Goal: Task Accomplishment & Management: Manage account settings

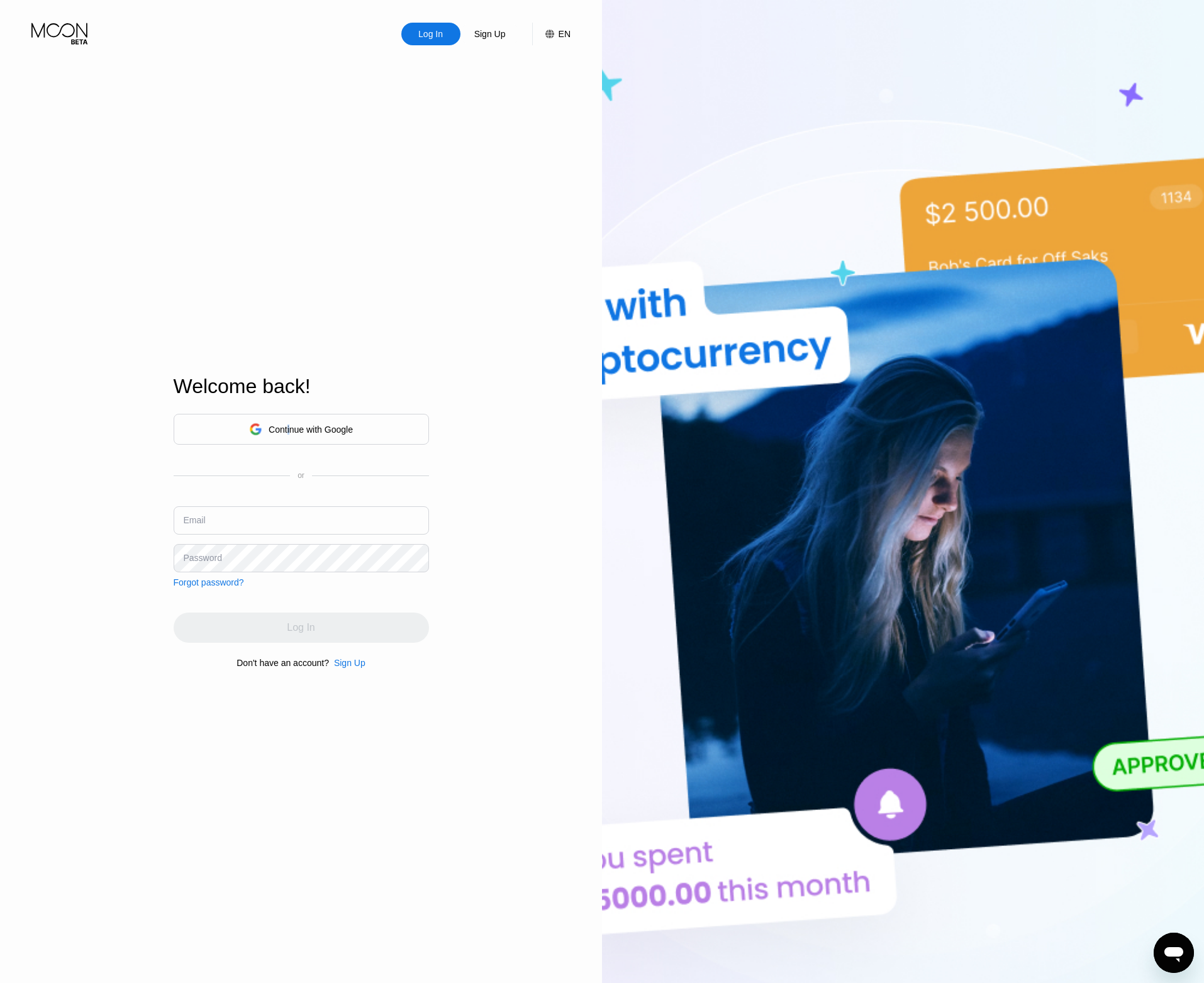
click at [289, 431] on div "Continue with Google" at bounding box center [310, 430] width 85 height 10
click at [317, 427] on div "Continue with Google" at bounding box center [310, 430] width 85 height 10
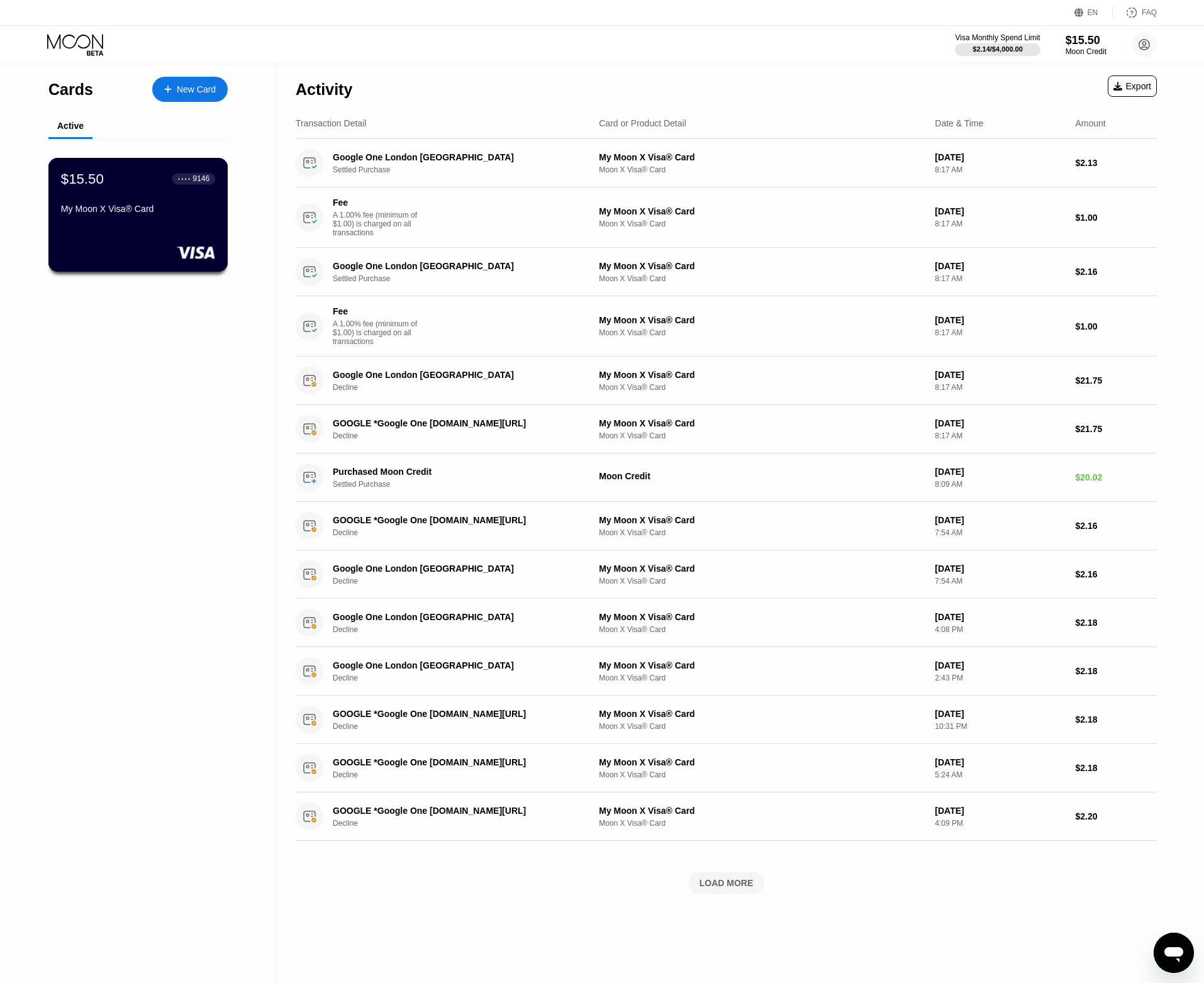
click at [116, 193] on div "$15.50 ● ● ● ● 9146 My Moon X Visa® Card" at bounding box center [138, 195] width 154 height 49
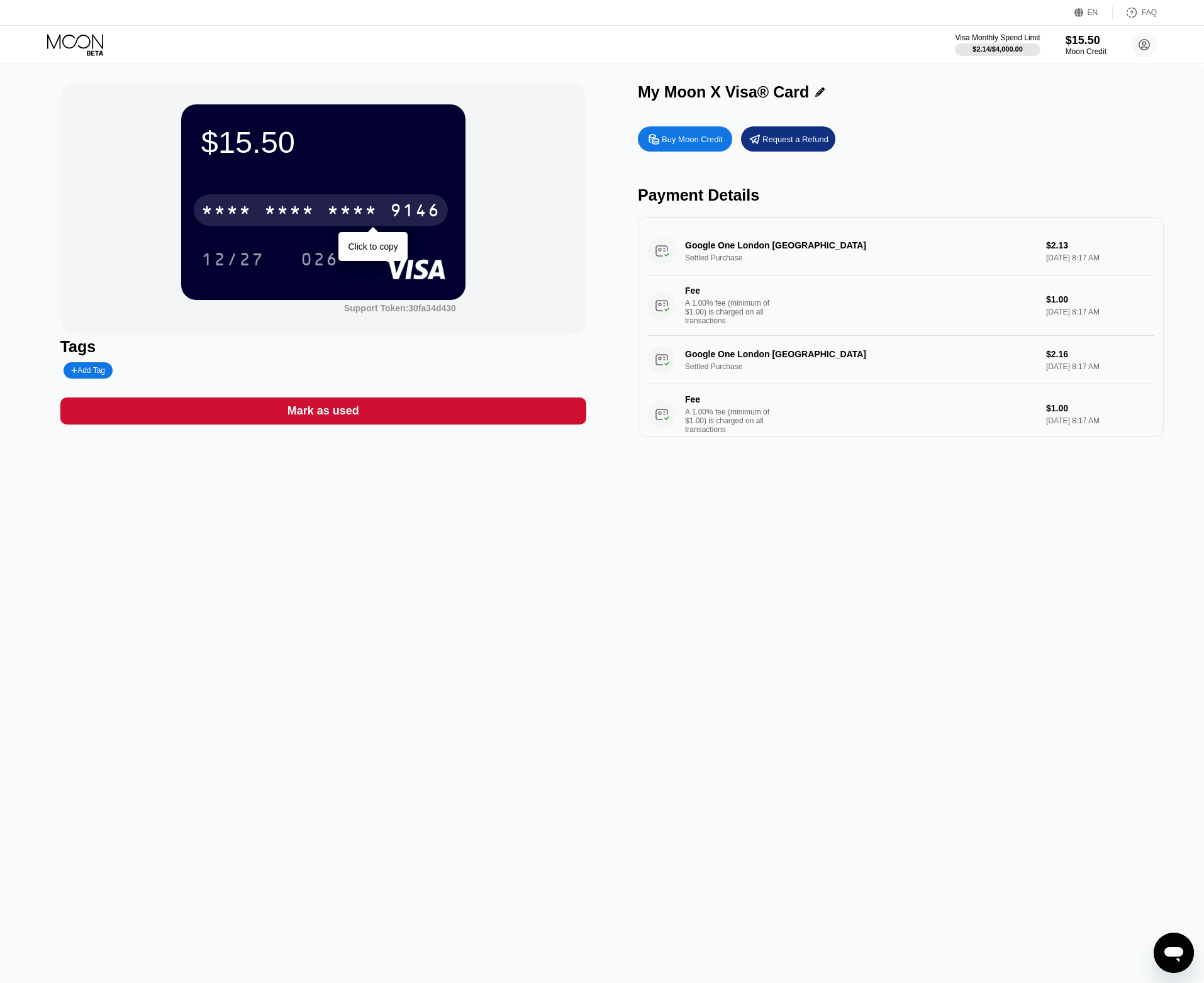
click at [418, 211] on div "9146" at bounding box center [415, 212] width 51 height 20
click at [353, 207] on div "2121" at bounding box center [352, 212] width 51 height 20
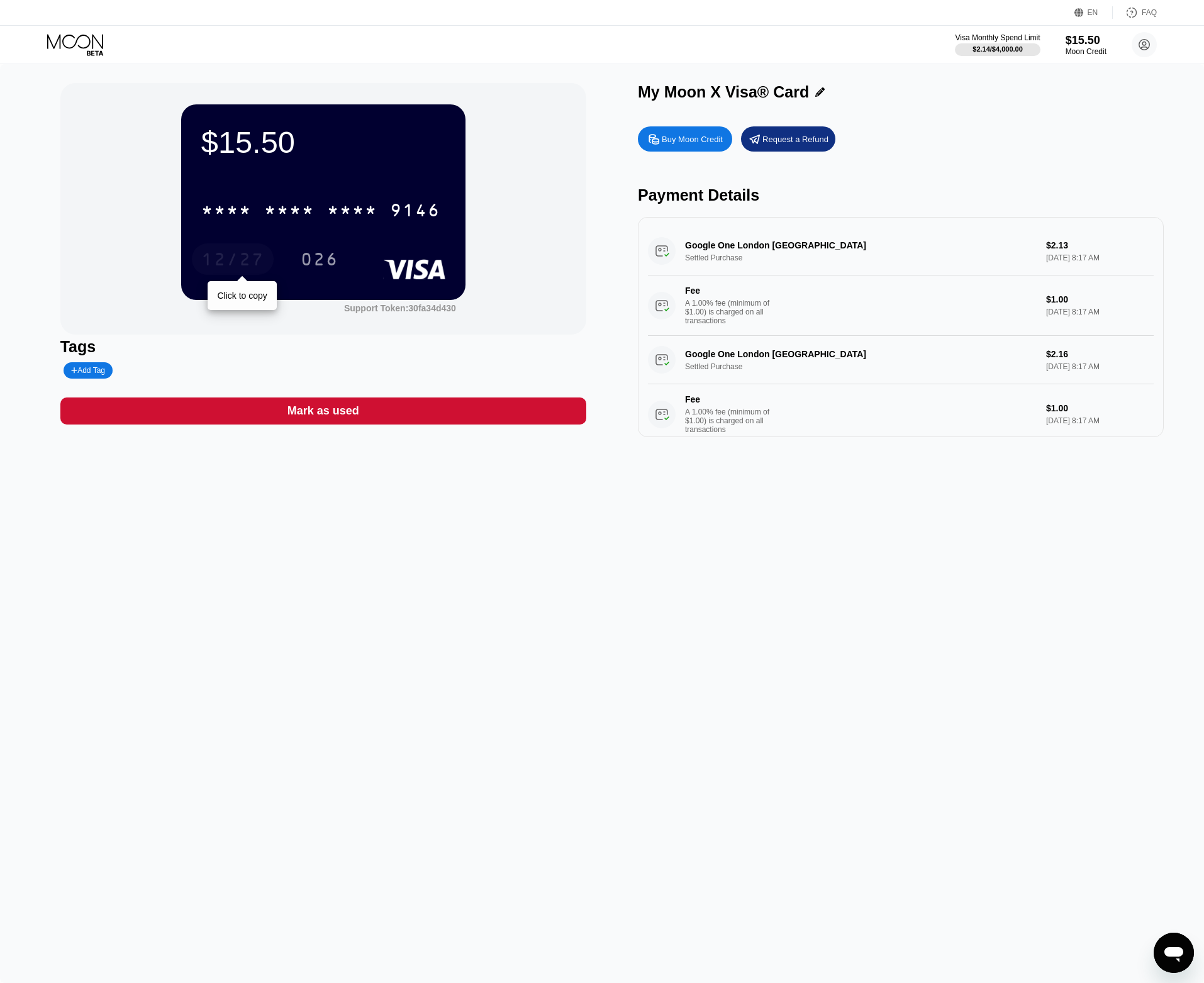
click at [237, 256] on div "12/27" at bounding box center [233, 261] width 63 height 20
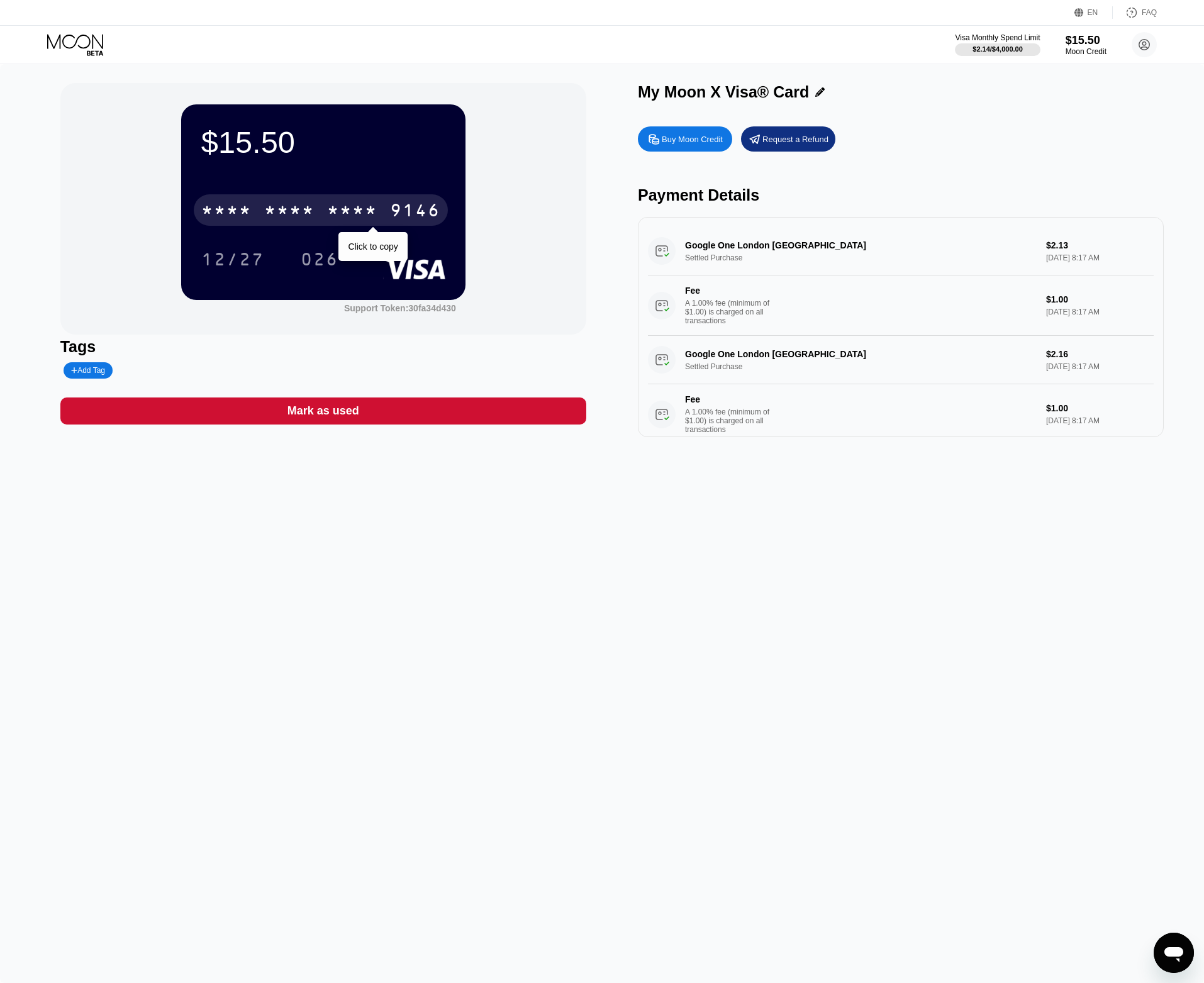
click at [415, 217] on div "9146" at bounding box center [415, 212] width 51 height 20
click at [378, 209] on div "[CREDIT_CARD_NUMBER]" at bounding box center [321, 210] width 255 height 31
click at [780, 144] on div "Request a Refund" at bounding box center [796, 139] width 66 height 10
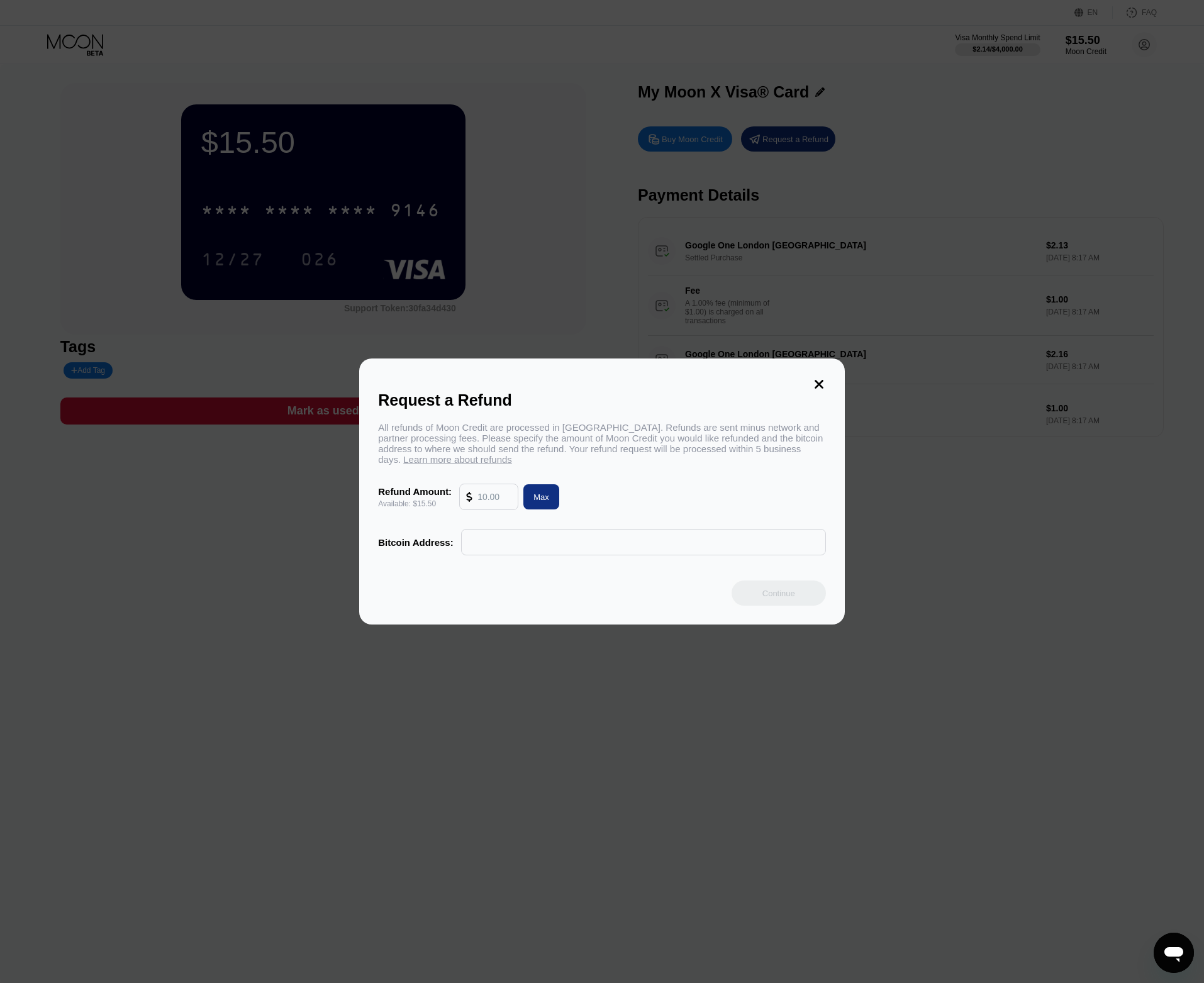
click at [816, 379] on icon at bounding box center [820, 384] width 14 height 14
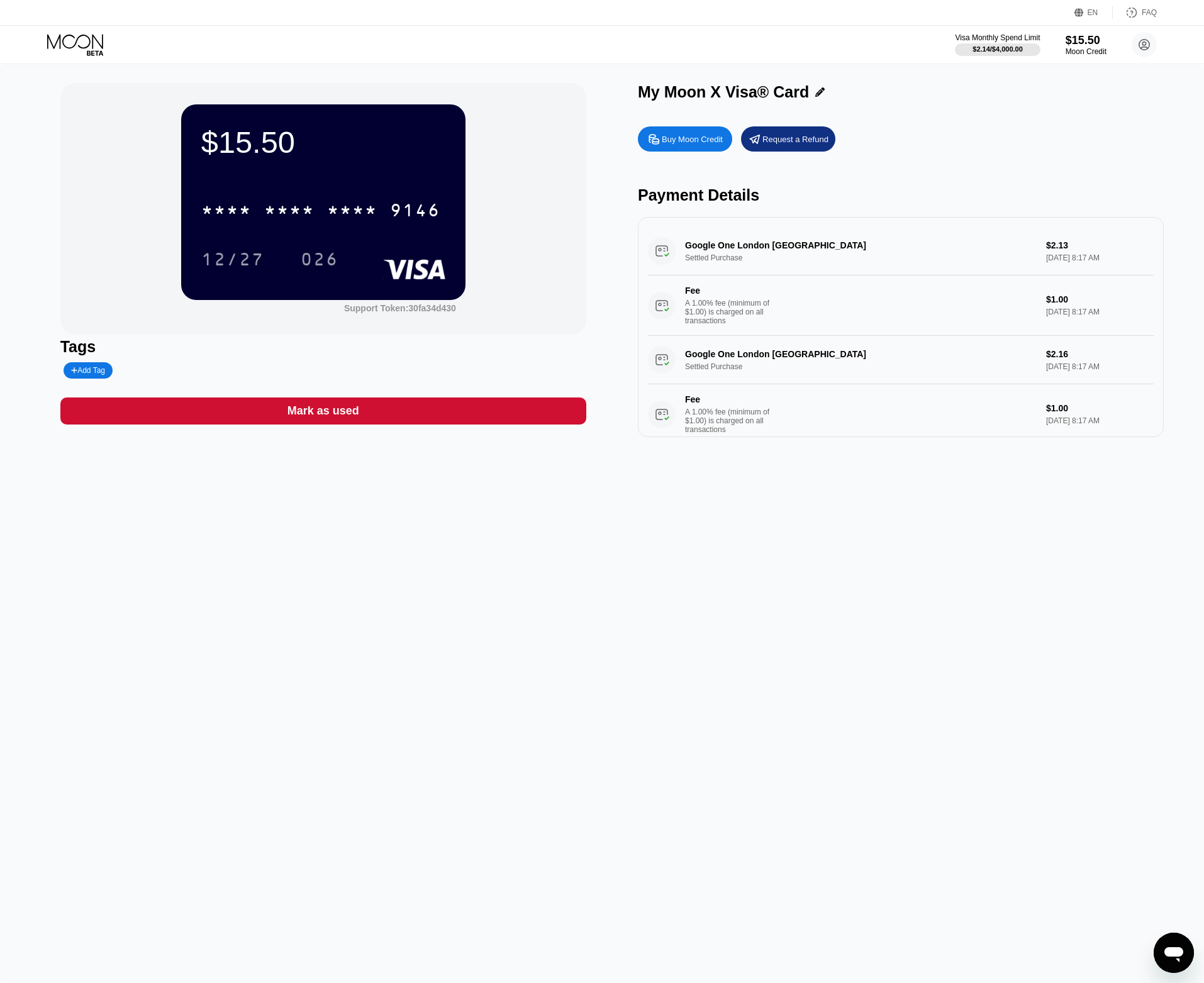
click at [697, 139] on div "Buy Moon Credit" at bounding box center [692, 139] width 61 height 10
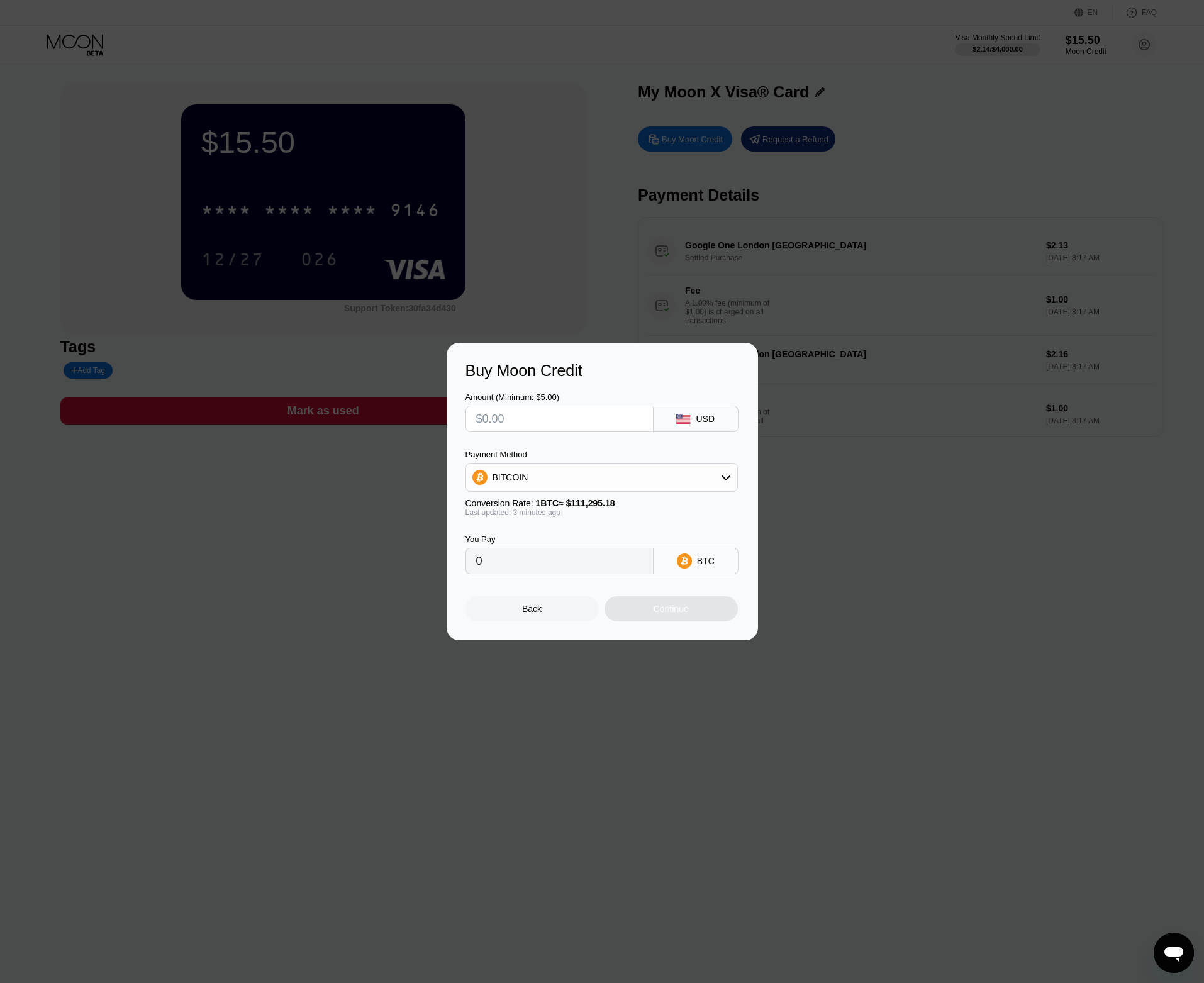
click at [806, 564] on div "Buy Moon Credit Amount (Minimum: $5.00) USD Payment Method BITCOIN Conversion R…" at bounding box center [602, 491] width 1204 height 297
drag, startPoint x: 510, startPoint y: 179, endPoint x: 516, endPoint y: 219, distance: 40.4
click at [509, 180] on div at bounding box center [607, 492] width 1214 height 983
click at [520, 611] on div "Back" at bounding box center [532, 608] width 133 height 25
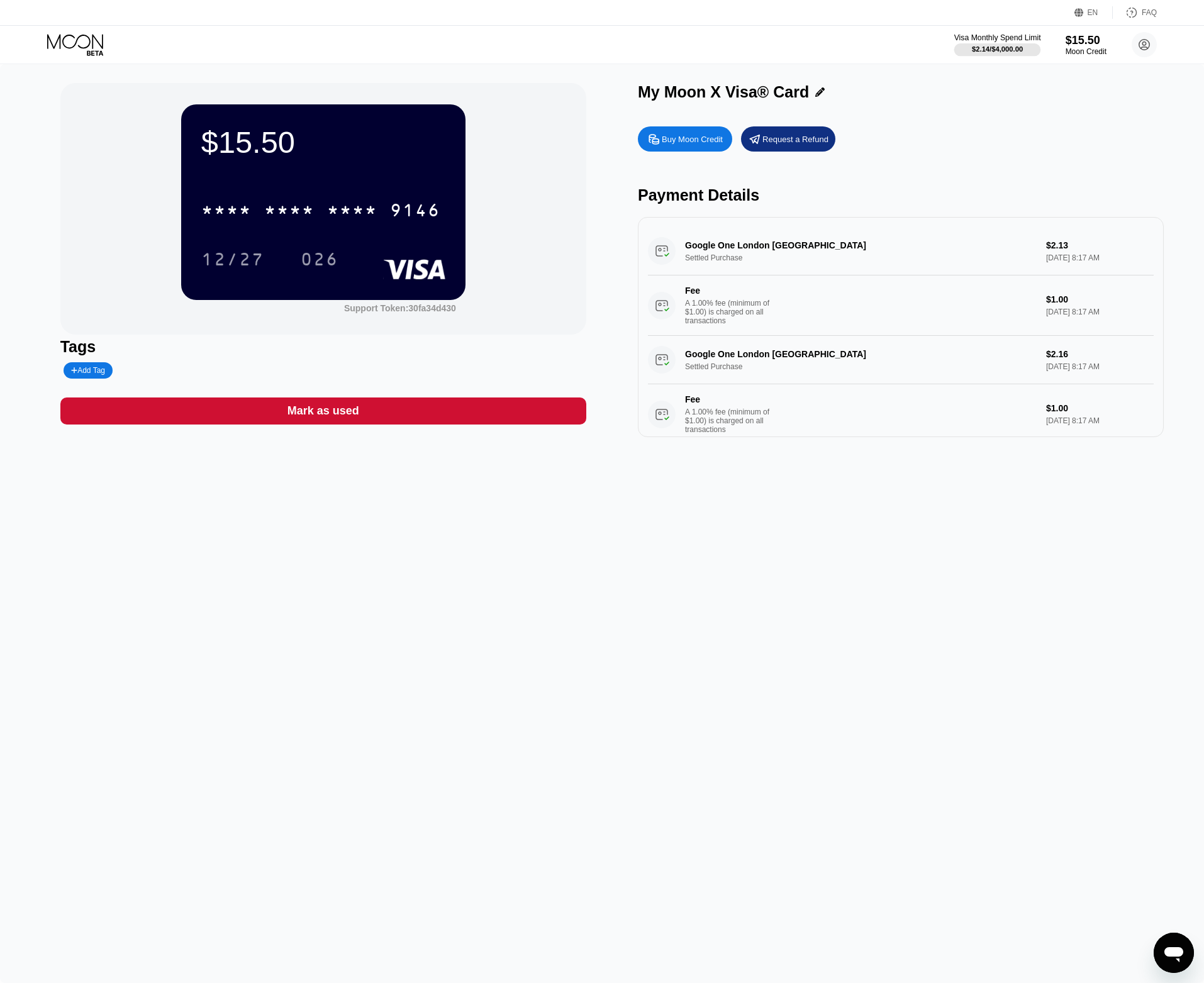
click at [1010, 42] on div "Visa Monthly Spend Limit" at bounding box center [998, 37] width 87 height 9
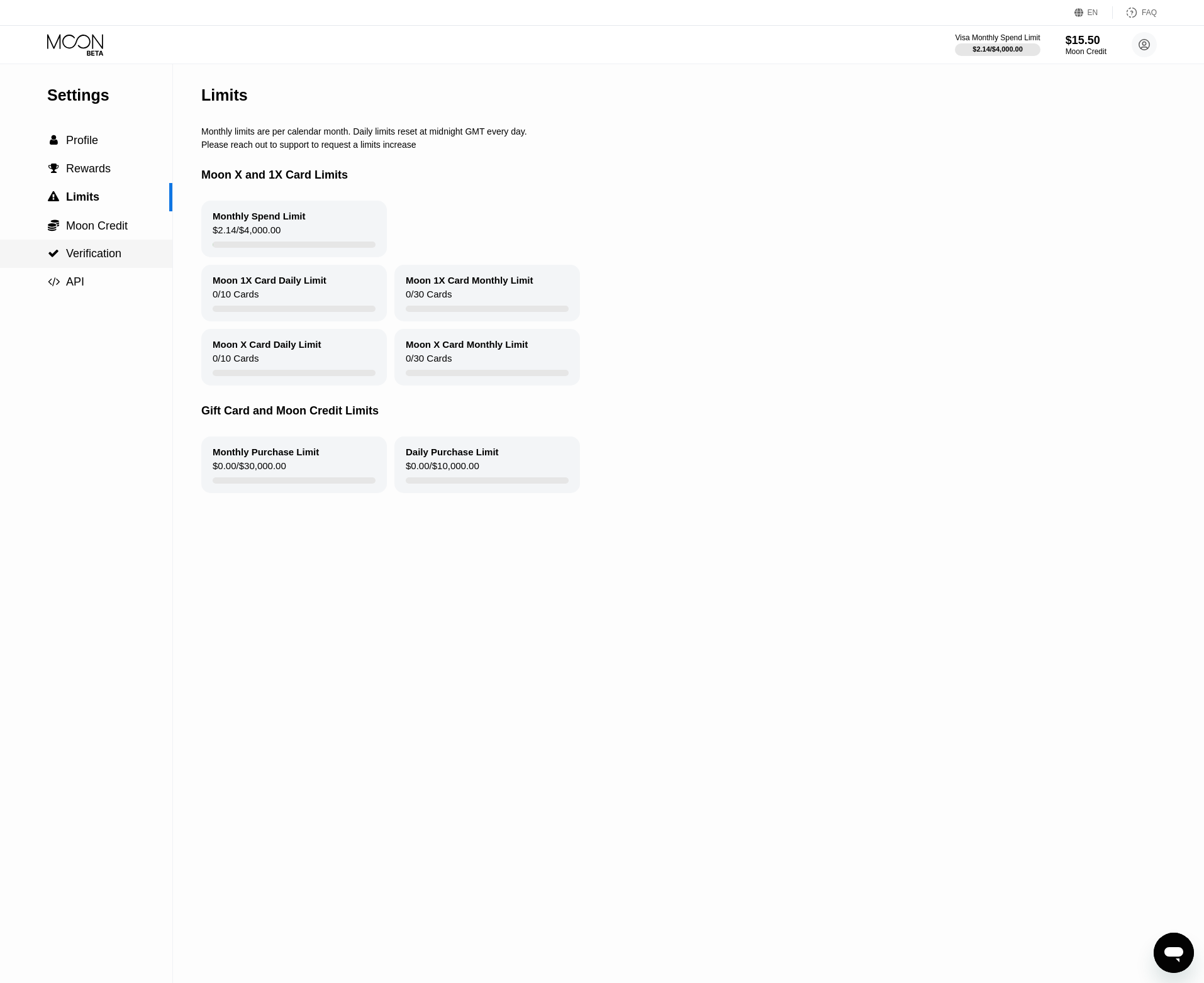
click at [101, 260] on span "Verification" at bounding box center [93, 254] width 55 height 12
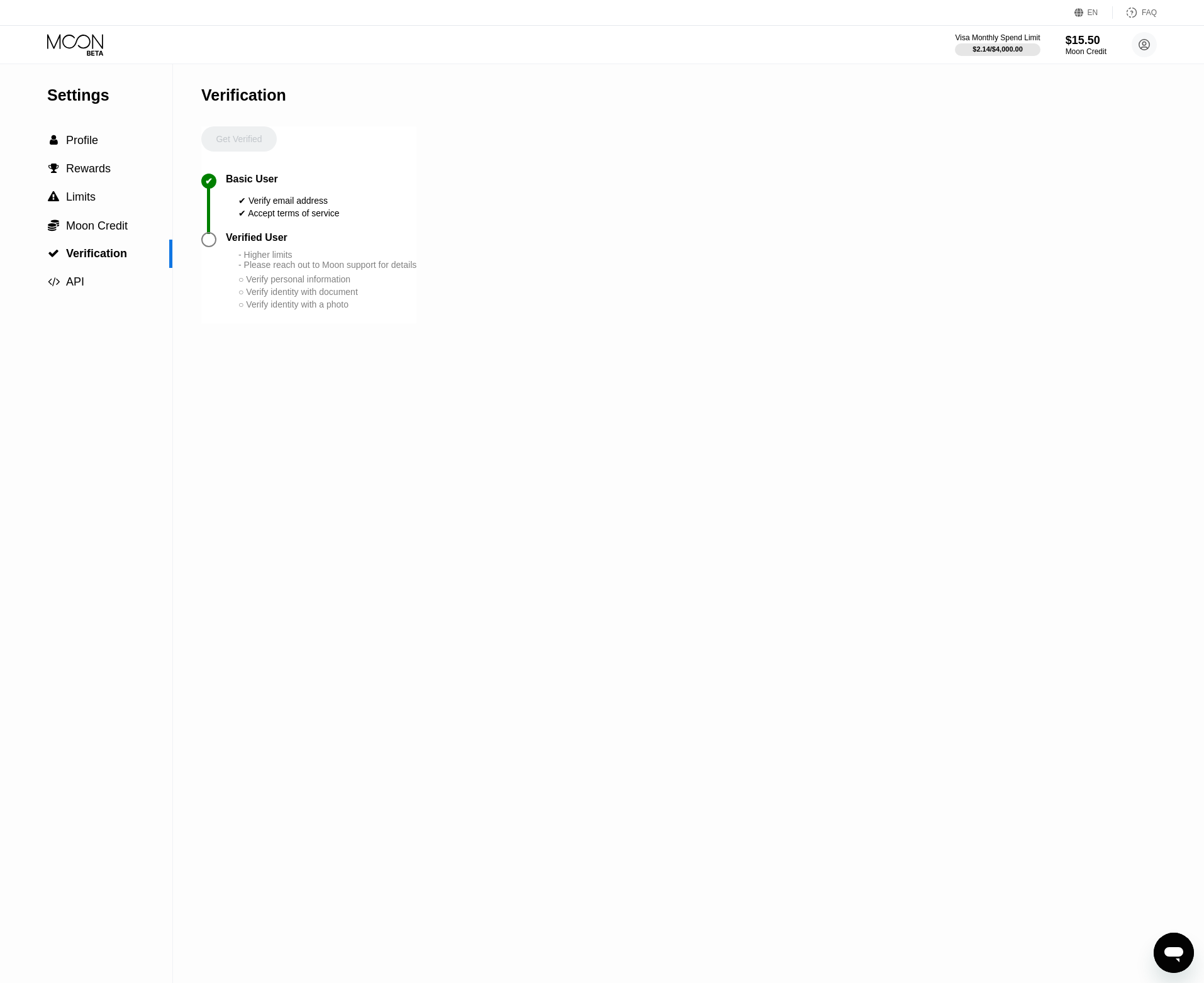
click at [208, 247] on div at bounding box center [208, 239] width 15 height 15
click at [277, 287] on div "- Higher limits - Please reach out to Moon support for details ○ Verify persona…" at bounding box center [327, 280] width 178 height 61
click at [221, 247] on div at bounding box center [214, 239] width 24 height 15
drag, startPoint x: 237, startPoint y: 141, endPoint x: 238, endPoint y: 152, distance: 11.0
click at [237, 141] on div "Get Verified" at bounding box center [239, 150] width 76 height 47
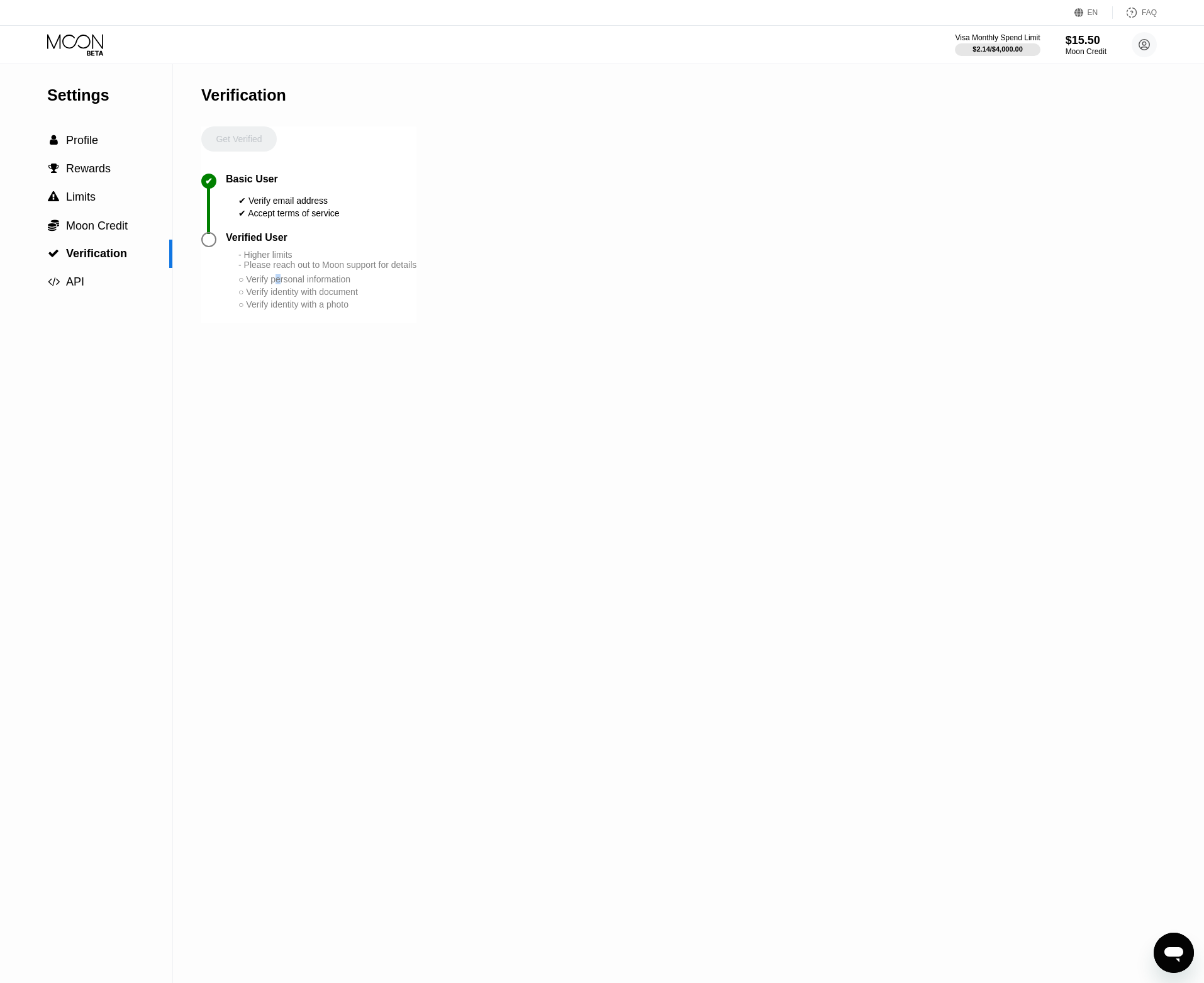
click at [210, 245] on div at bounding box center [208, 239] width 15 height 15
click at [237, 241] on div "Verified User" at bounding box center [256, 237] width 62 height 11
click at [74, 287] on span "API" at bounding box center [75, 281] width 18 height 12
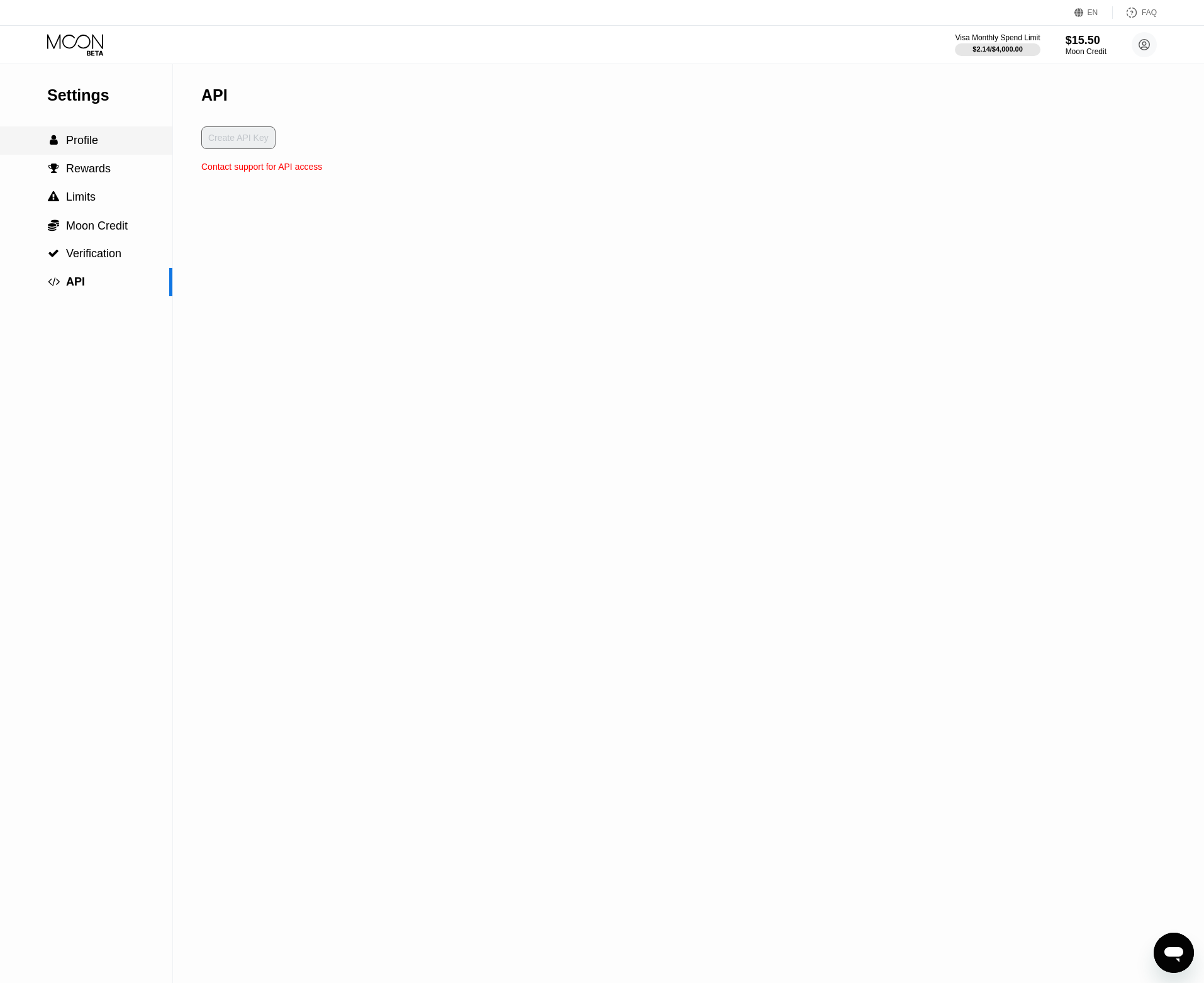
click at [96, 153] on div " Profile" at bounding box center [86, 140] width 173 height 28
click at [90, 175] on span "Rewards" at bounding box center [88, 168] width 44 height 12
click at [83, 199] on span "Limits" at bounding box center [81, 197] width 30 height 12
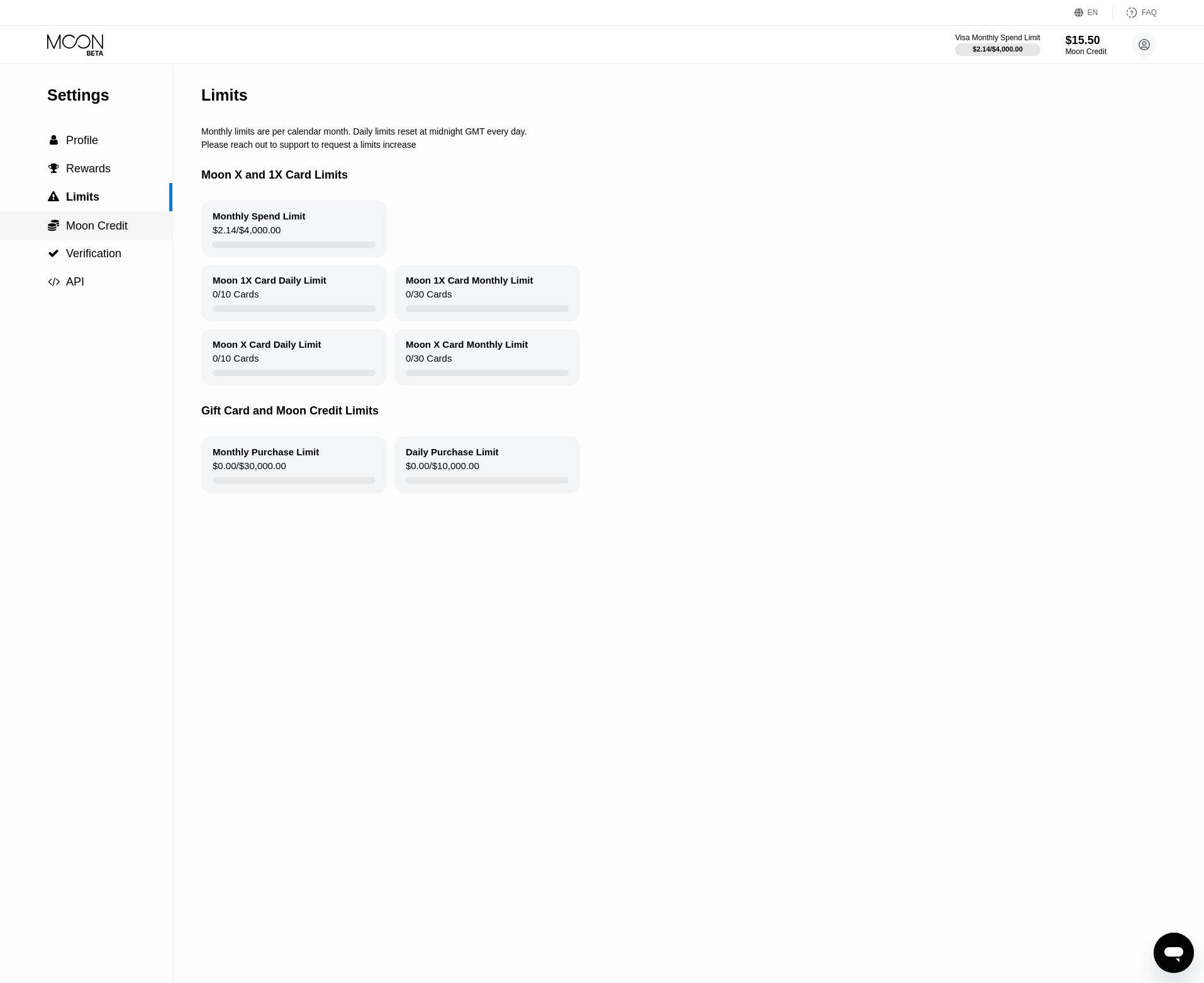
click at [81, 224] on span "Moon Credit" at bounding box center [97, 226] width 62 height 12
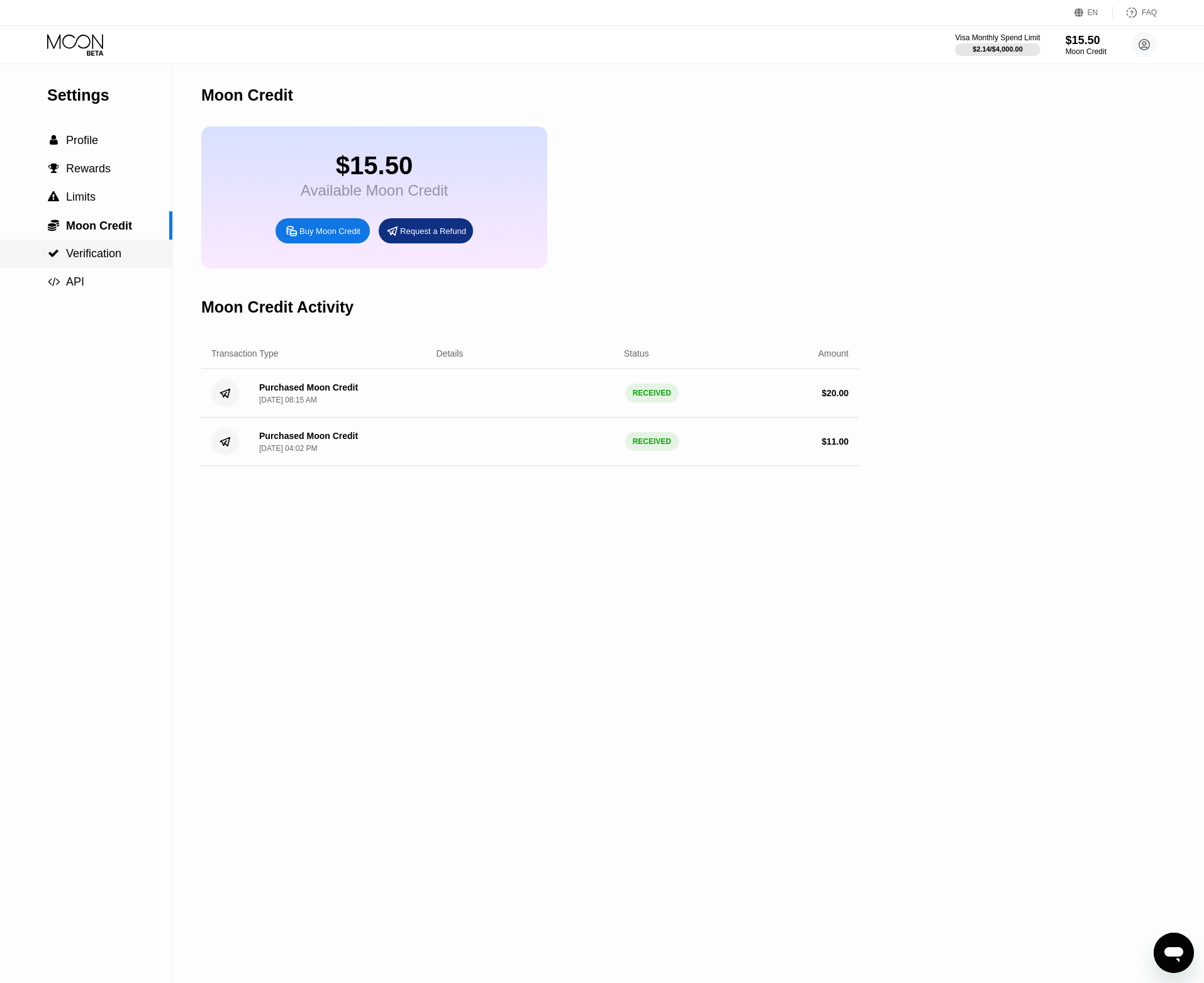
click at [84, 258] on span "Verification" at bounding box center [93, 254] width 55 height 12
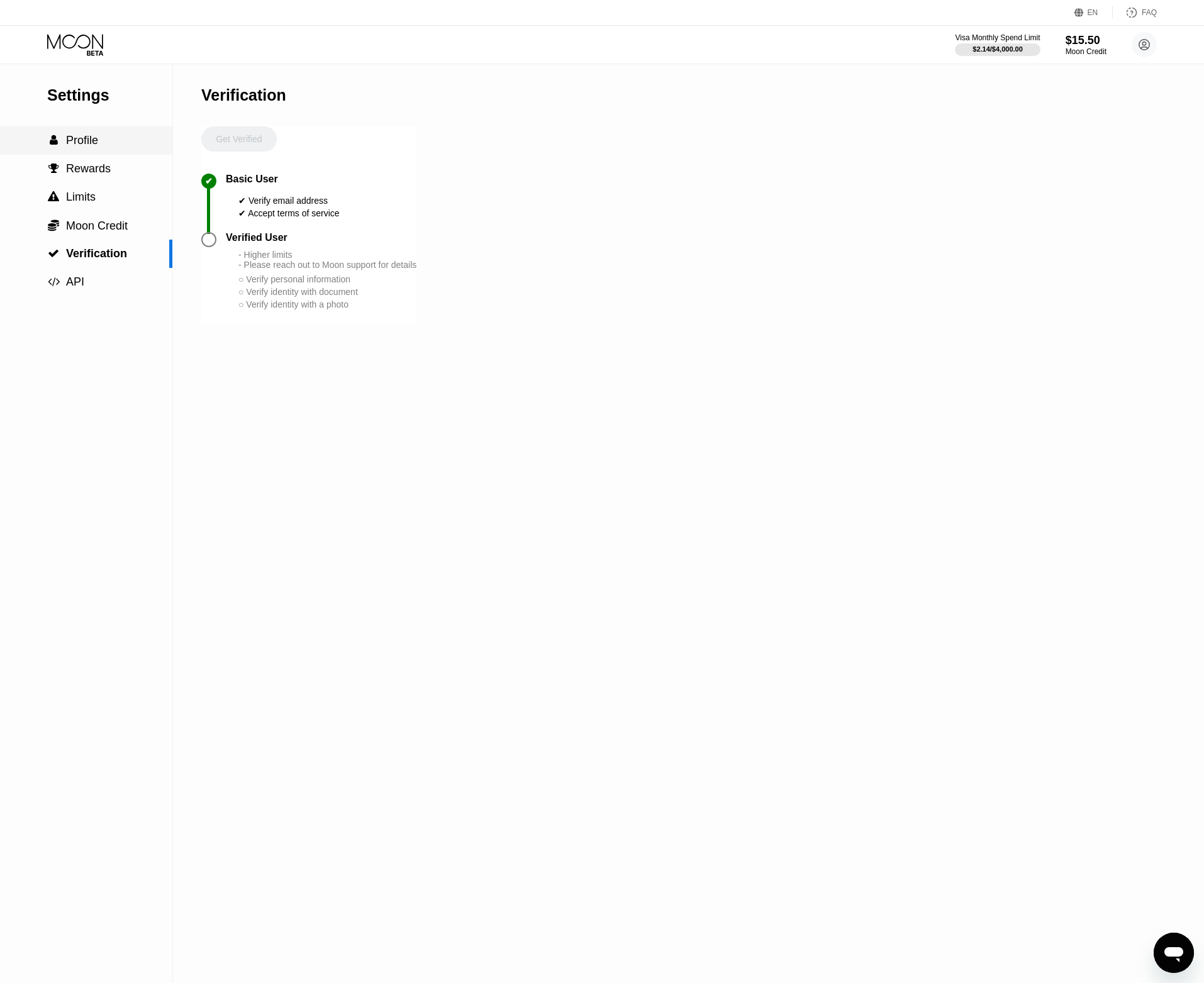
click at [97, 144] on span "Profile" at bounding box center [82, 140] width 32 height 12
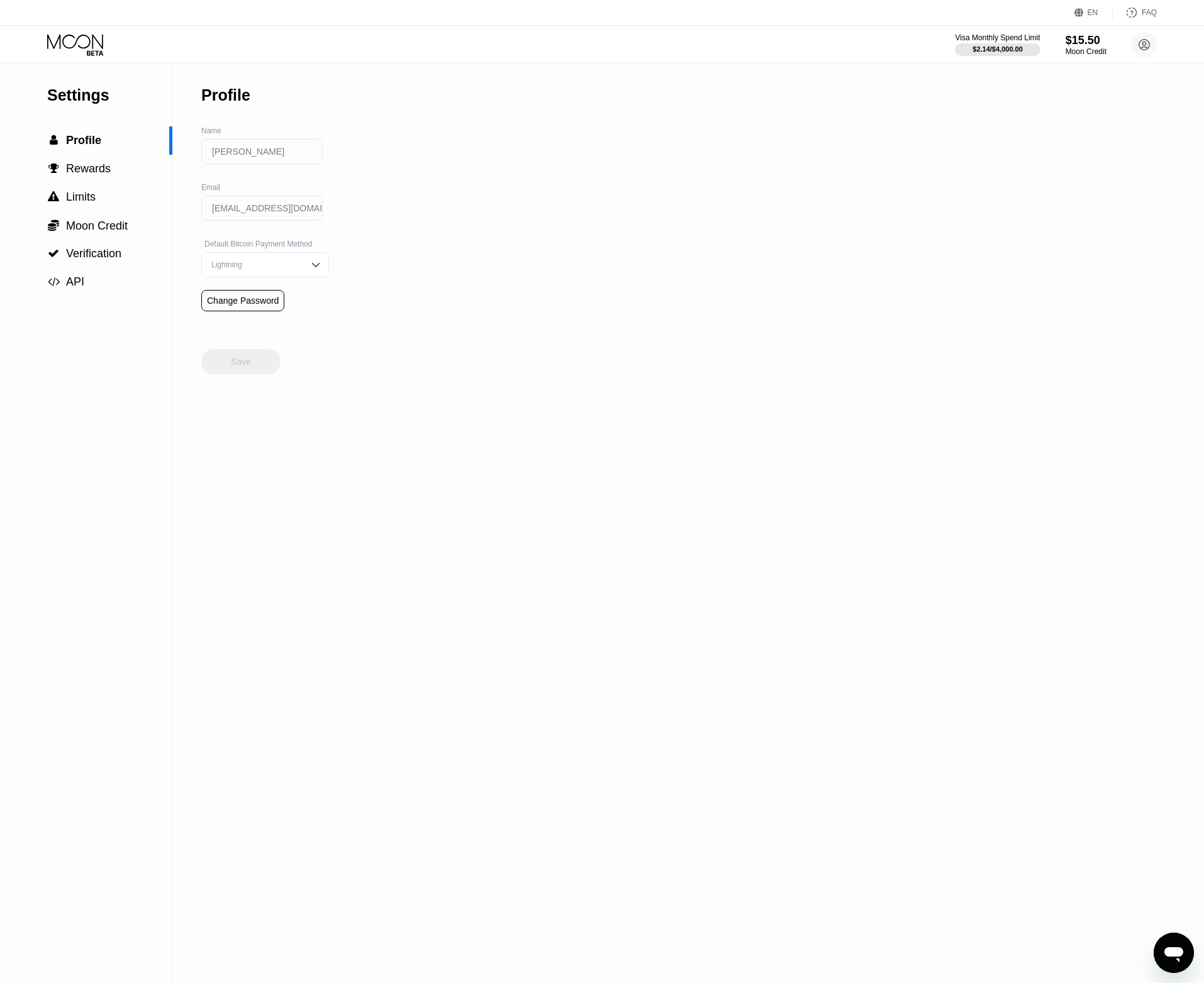
click at [68, 39] on icon at bounding box center [76, 44] width 58 height 22
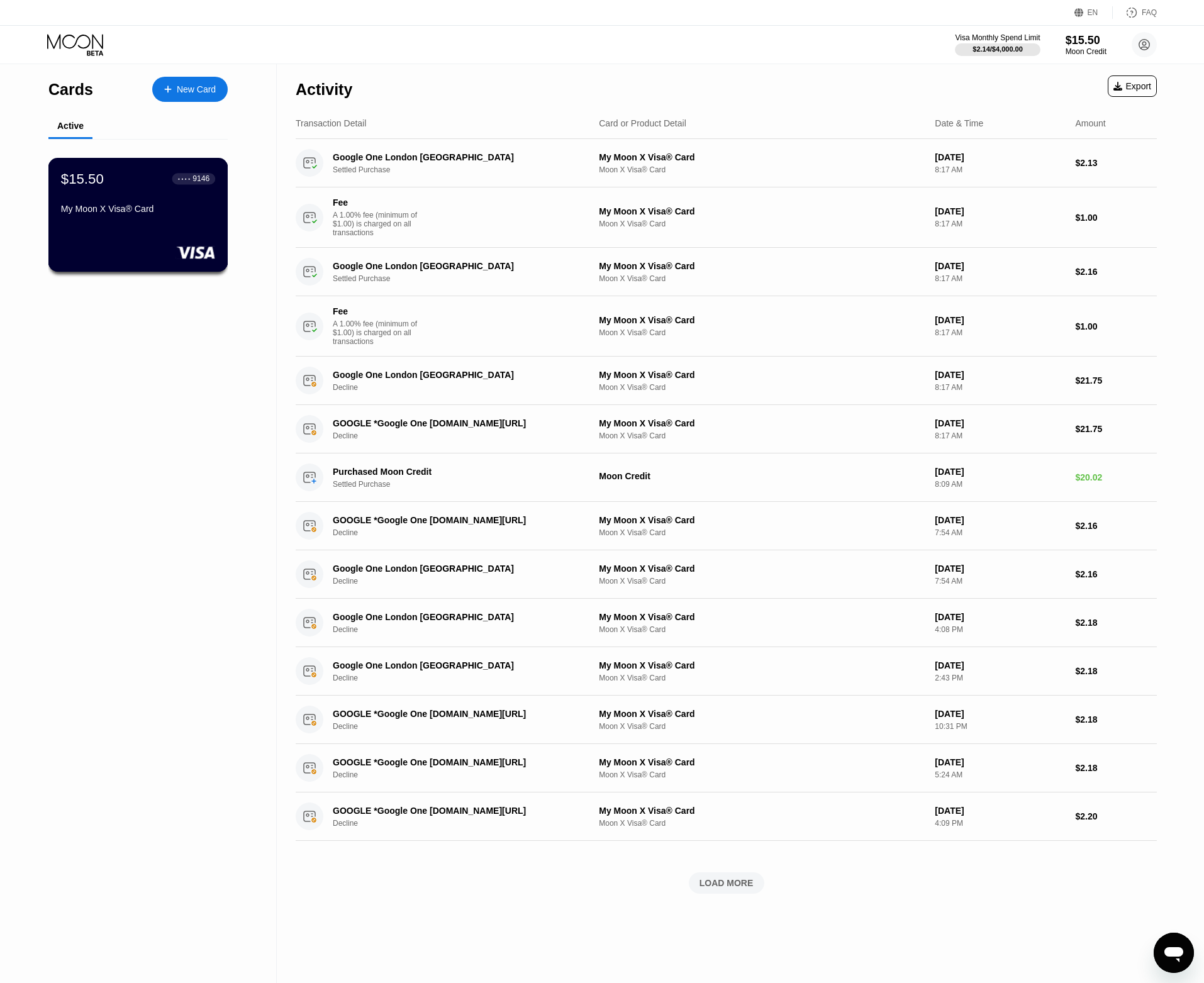
click at [108, 214] on div "My Moon X Visa® Card" at bounding box center [138, 209] width 154 height 10
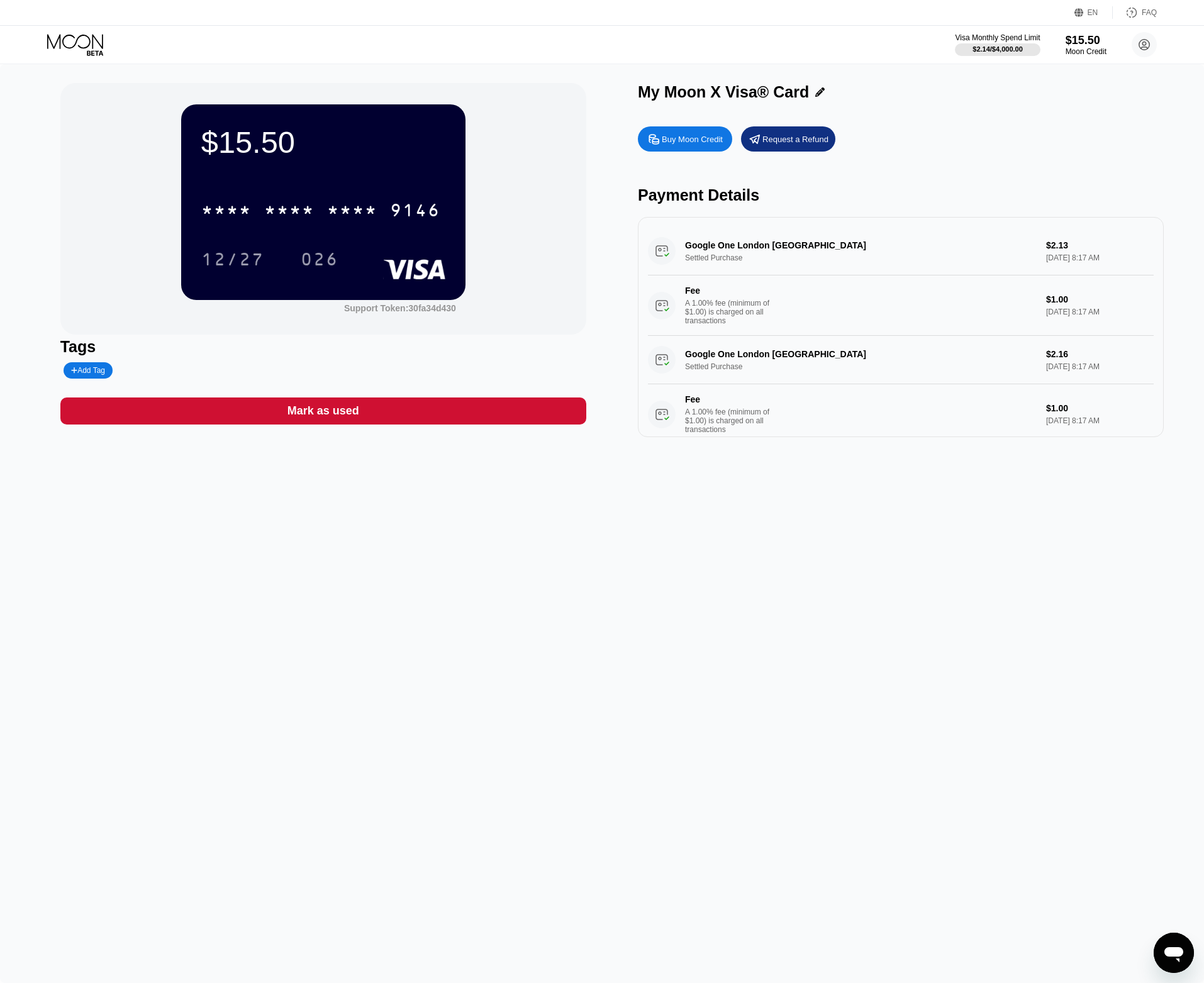
click at [280, 350] on div "Tags" at bounding box center [323, 346] width 526 height 18
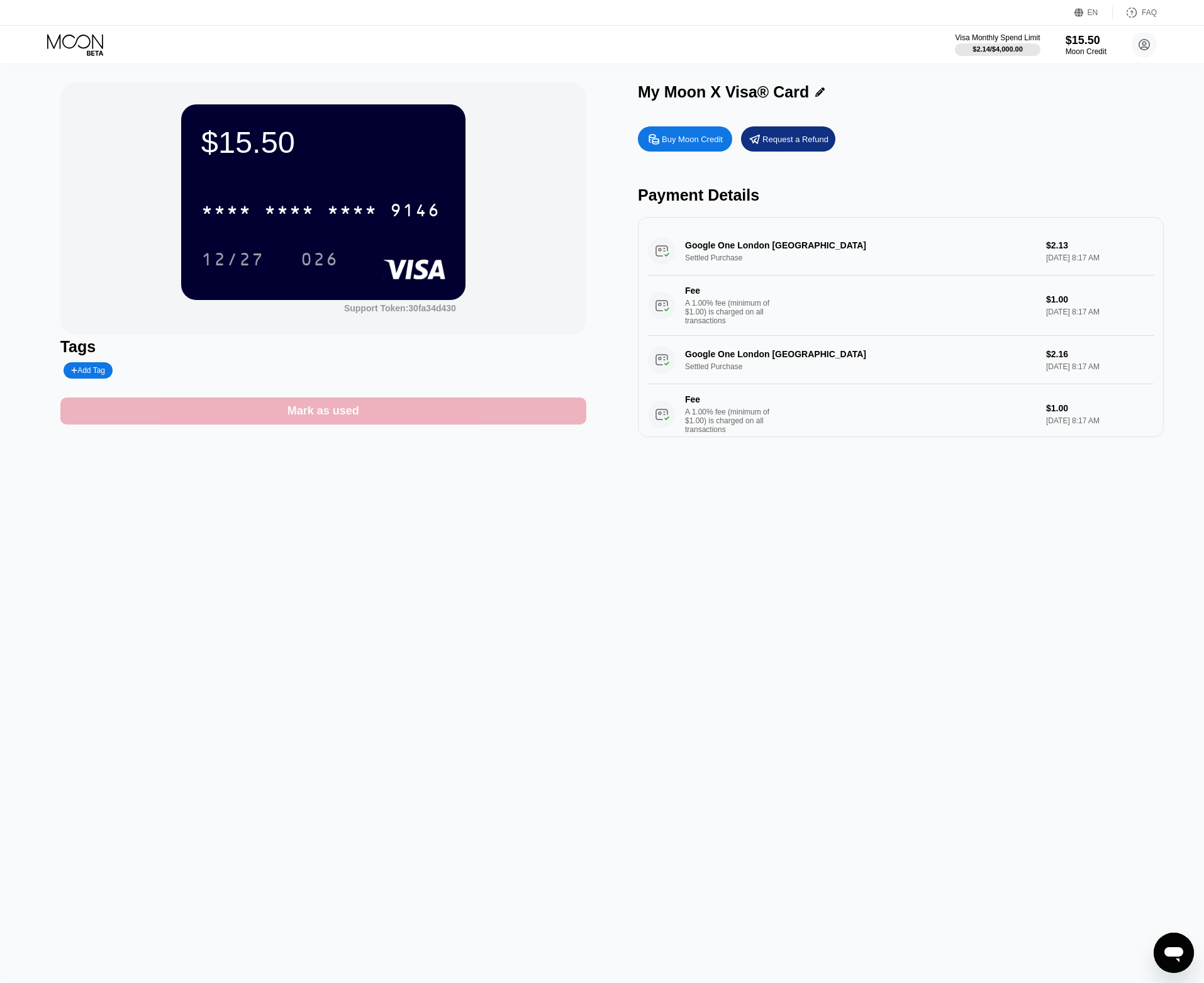
click at [266, 415] on div "Mark as used" at bounding box center [323, 410] width 526 height 27
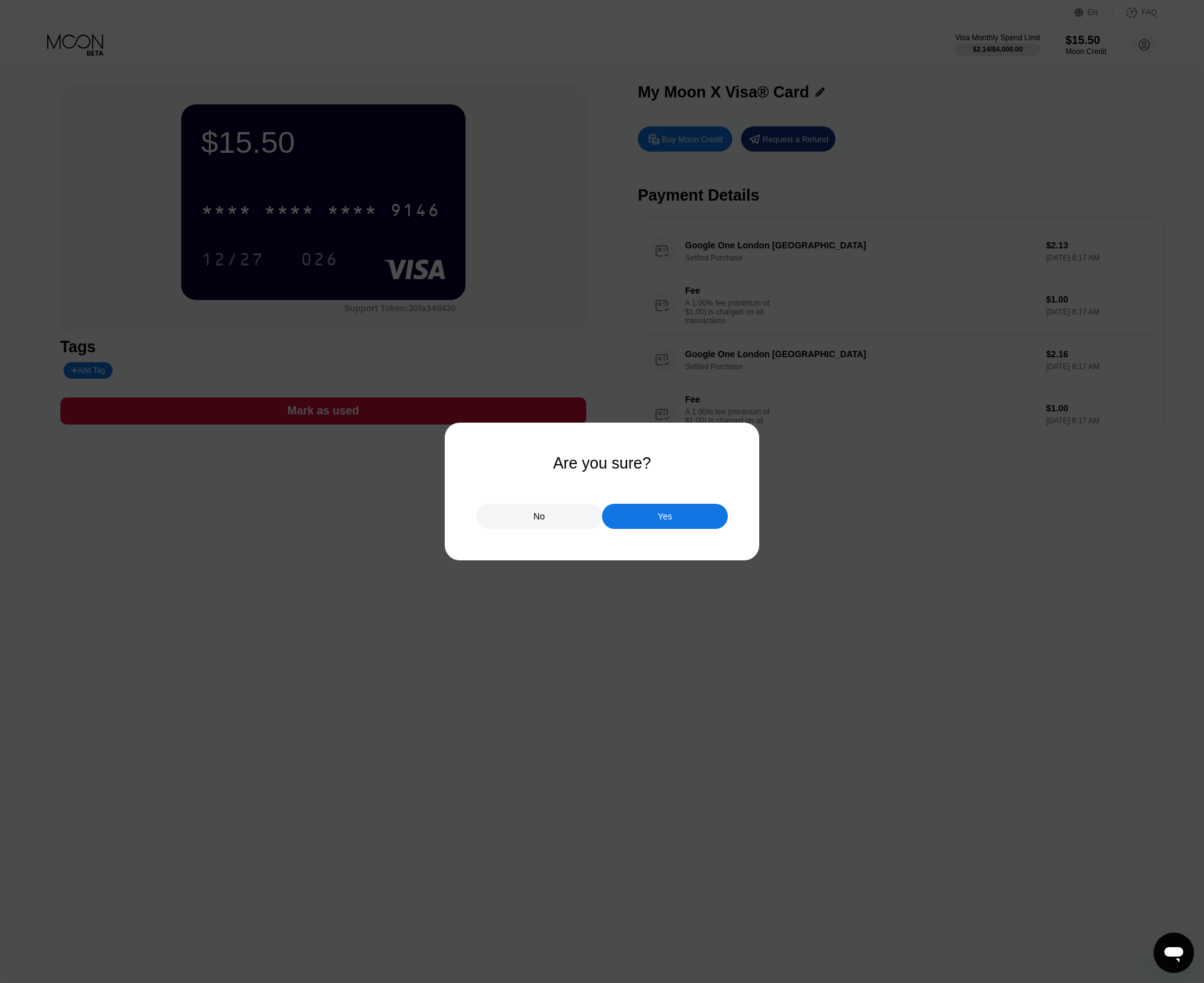
click at [534, 519] on div "No" at bounding box center [539, 516] width 126 height 25
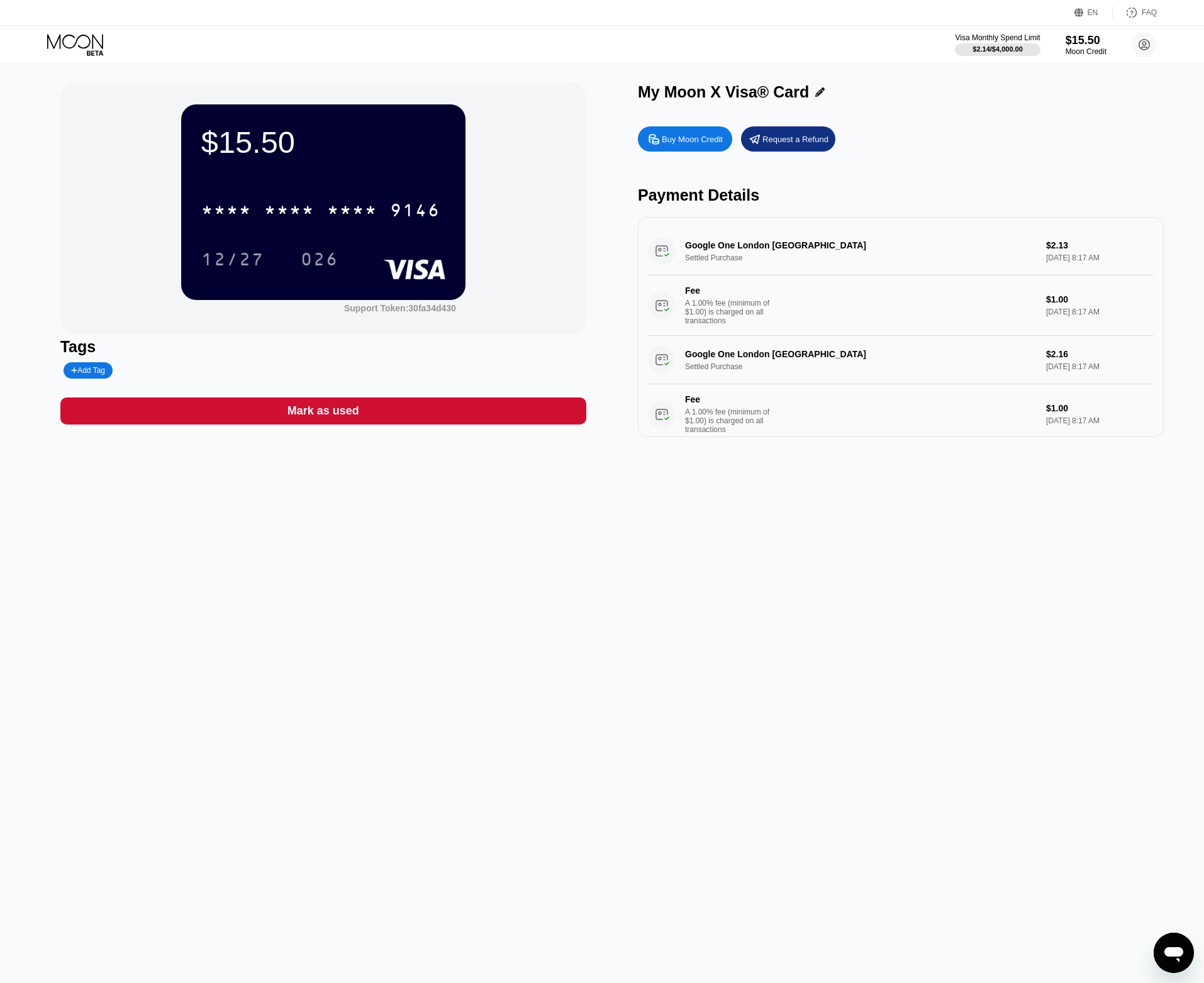
drag, startPoint x: 433, startPoint y: 360, endPoint x: 430, endPoint y: 354, distance: 6.7
click at [433, 360] on div "Tags Add Tag" at bounding box center [323, 357] width 526 height 41
click at [361, 215] on div "* * * *" at bounding box center [352, 212] width 51 height 20
click at [436, 271] on rect at bounding box center [413, 268] width 62 height 20
click at [424, 275] on rect at bounding box center [413, 268] width 62 height 20
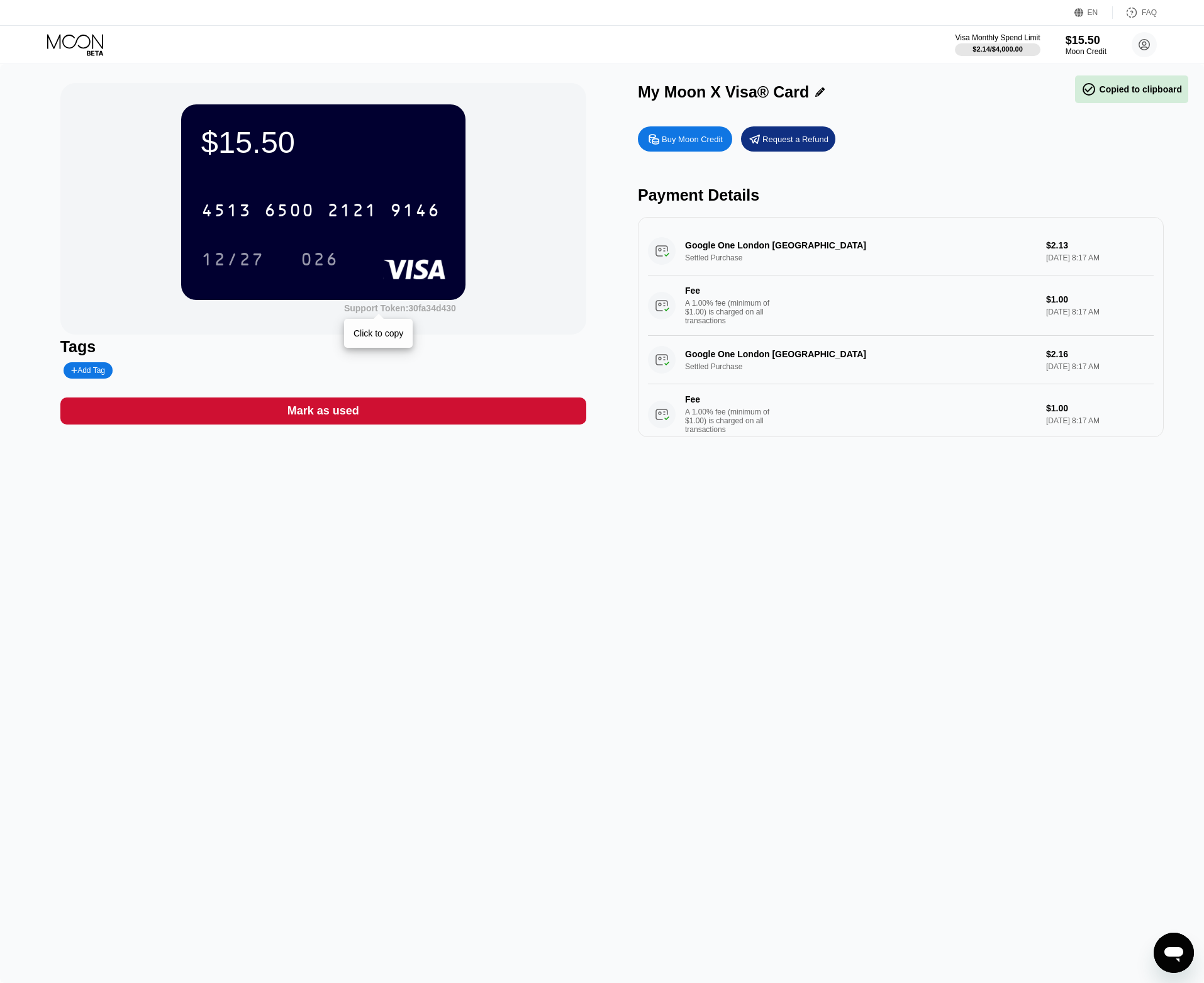
click at [438, 308] on div "Support Token: 30fa34d430" at bounding box center [400, 308] width 112 height 10
click at [427, 313] on div "Support Token: 30fa34d430" at bounding box center [400, 308] width 112 height 10
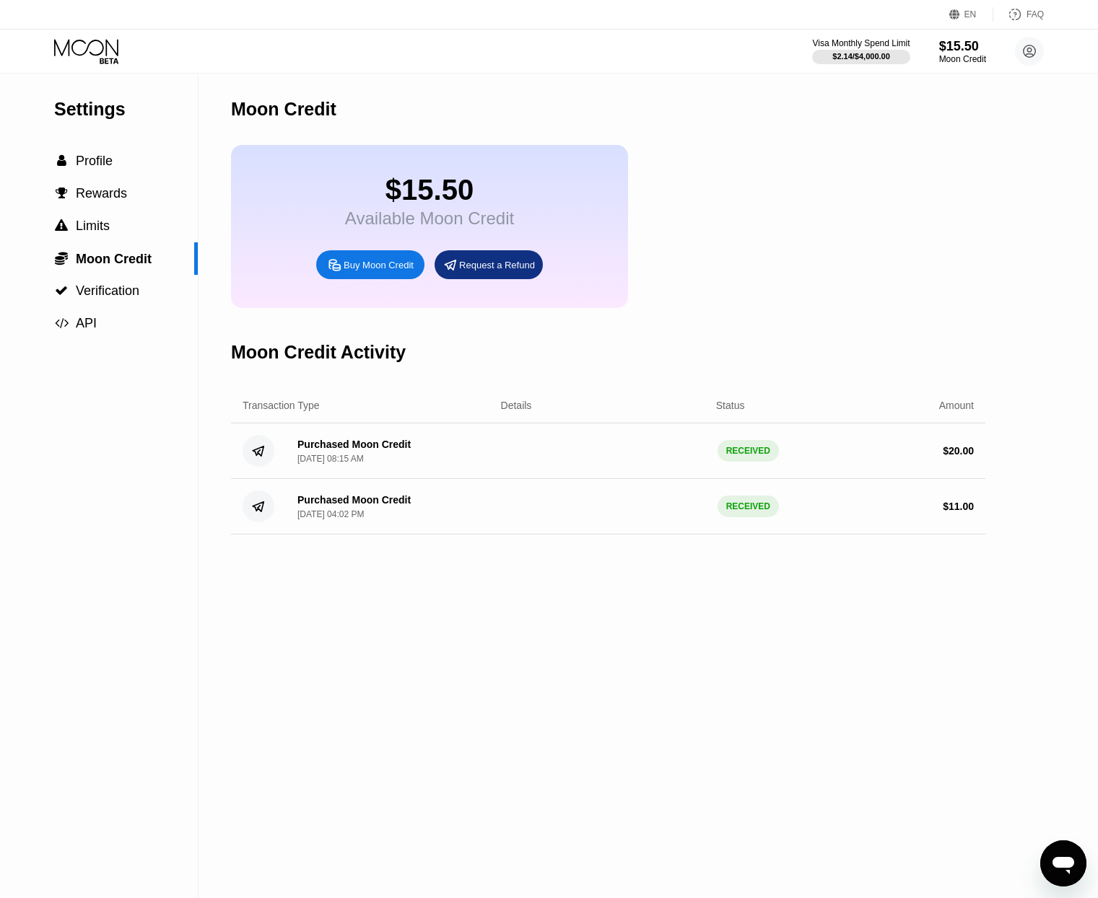
click at [73, 52] on icon at bounding box center [86, 47] width 64 height 17
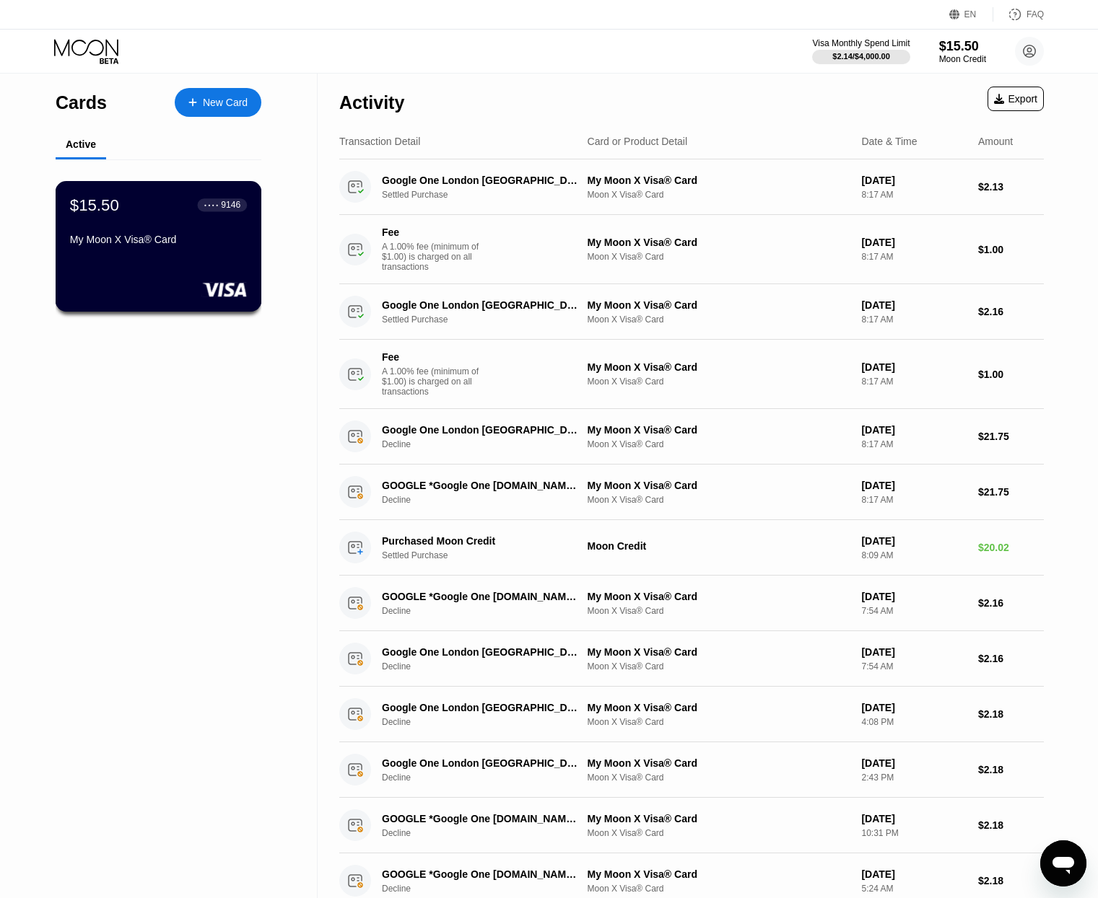
click at [115, 242] on div "My Moon X Visa® Card" at bounding box center [158, 240] width 177 height 12
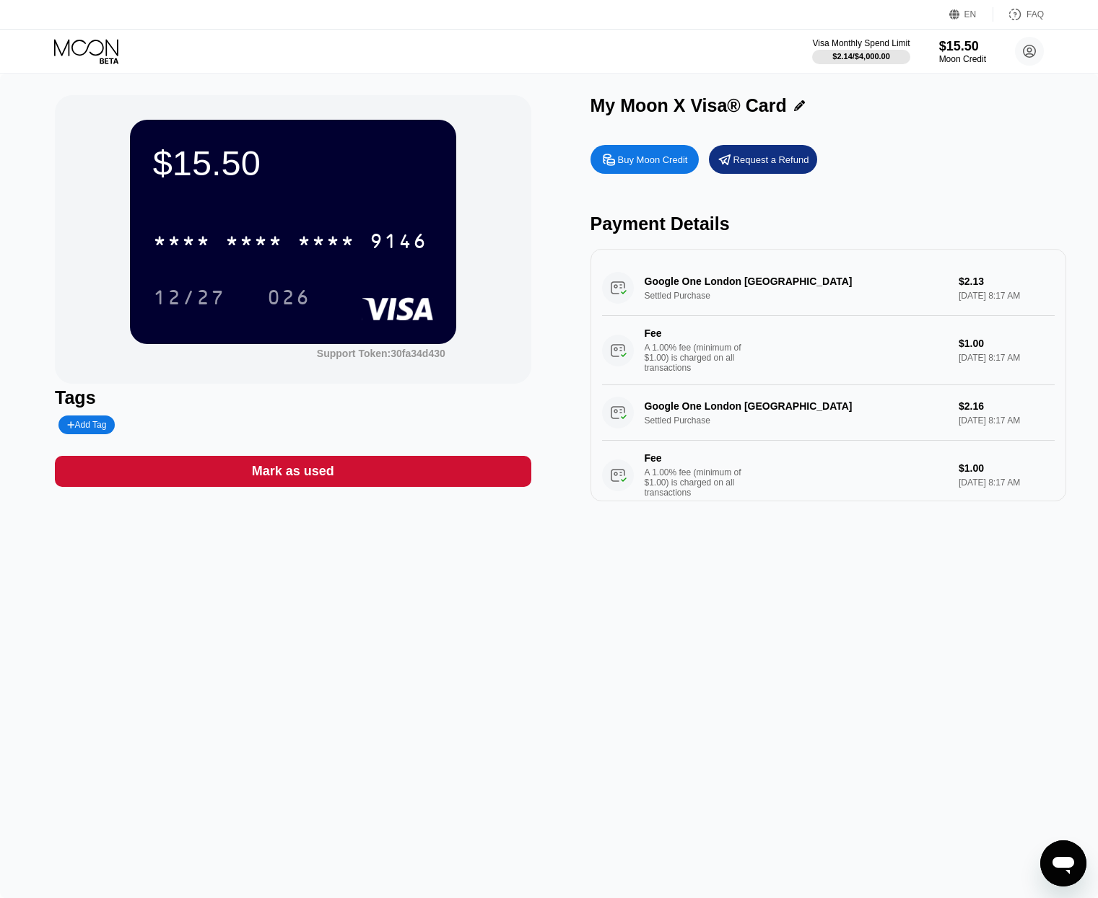
click at [299, 259] on div "* * * * * * * * * * * * 9146" at bounding box center [290, 241] width 292 height 36
